Goal: Navigation & Orientation: Find specific page/section

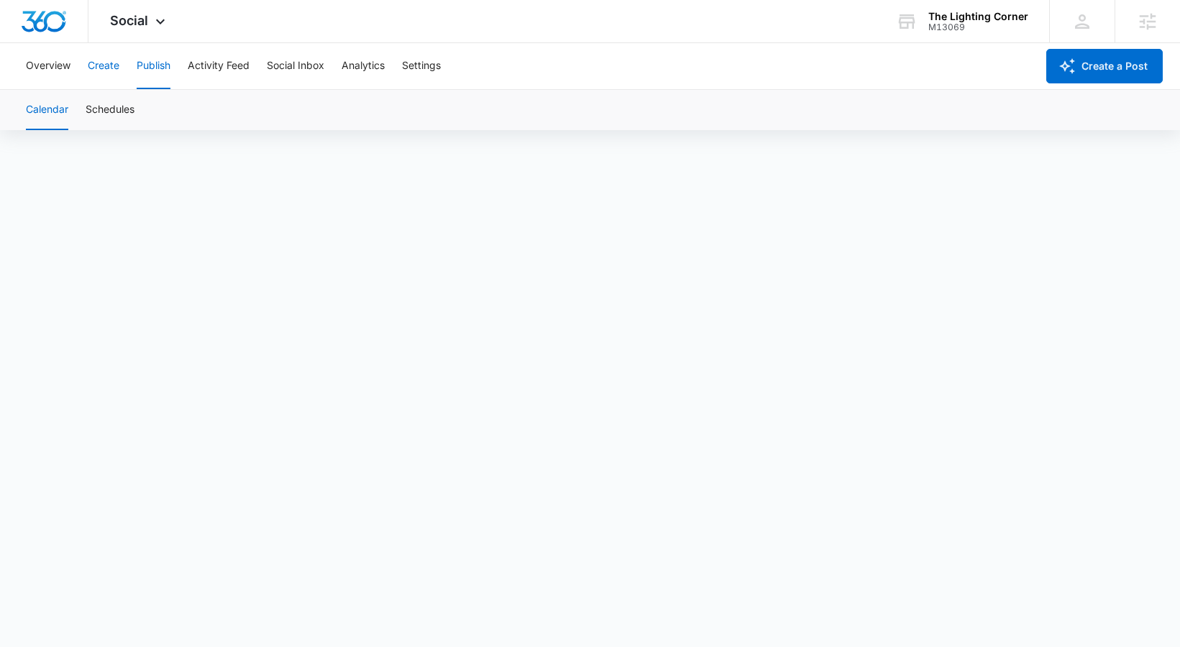
click at [104, 60] on button "Create" at bounding box center [104, 66] width 32 height 46
click at [143, 65] on button "Publish" at bounding box center [154, 66] width 34 height 46
click at [101, 116] on button "Schedules" at bounding box center [110, 110] width 49 height 40
click at [49, 111] on button "Calendar" at bounding box center [47, 110] width 42 height 40
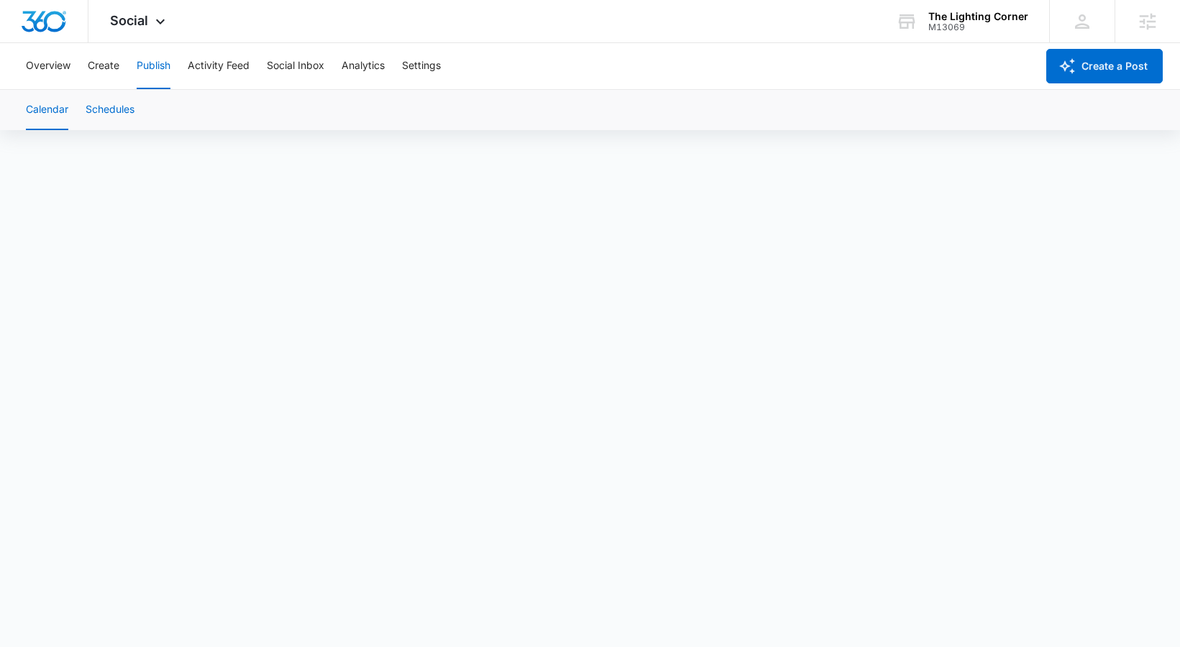
click at [129, 107] on button "Schedules" at bounding box center [110, 110] width 49 height 40
click at [52, 121] on button "Calendar" at bounding box center [47, 110] width 42 height 40
